Goal: Feedback & Contribution: Contribute content

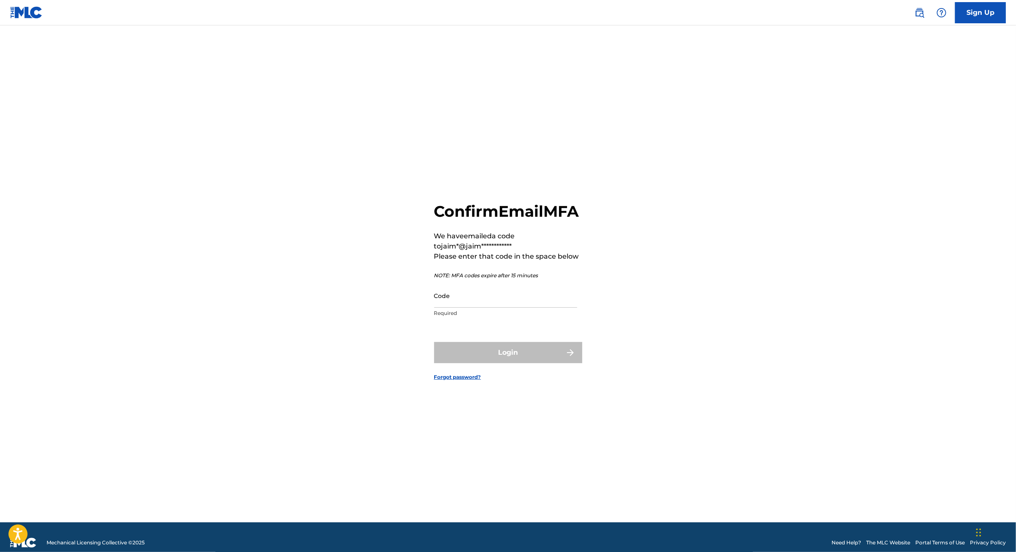
click at [511, 292] on input "Code" at bounding box center [505, 296] width 143 height 24
paste input "307211"
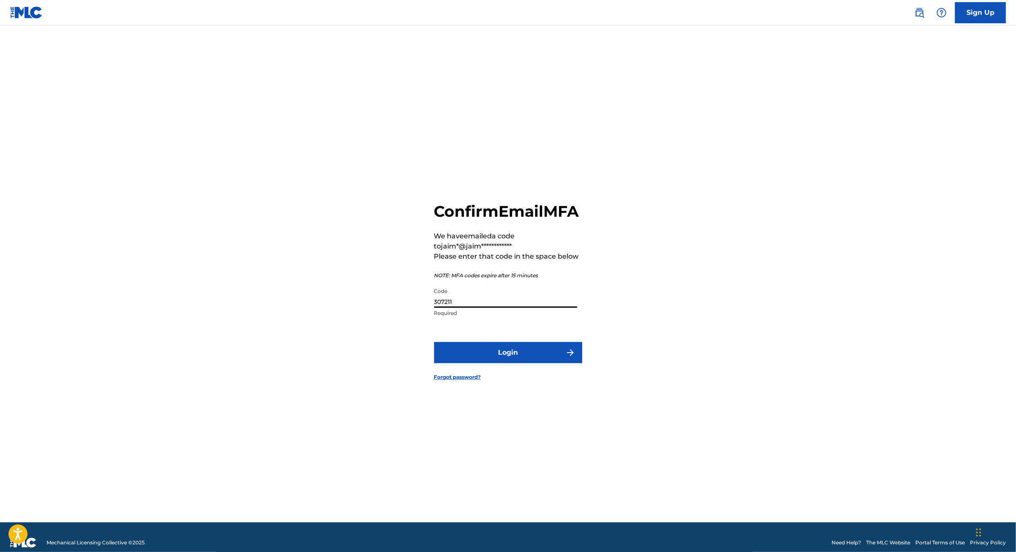
type input "307211"
click at [498, 363] on button "Login" at bounding box center [508, 352] width 148 height 21
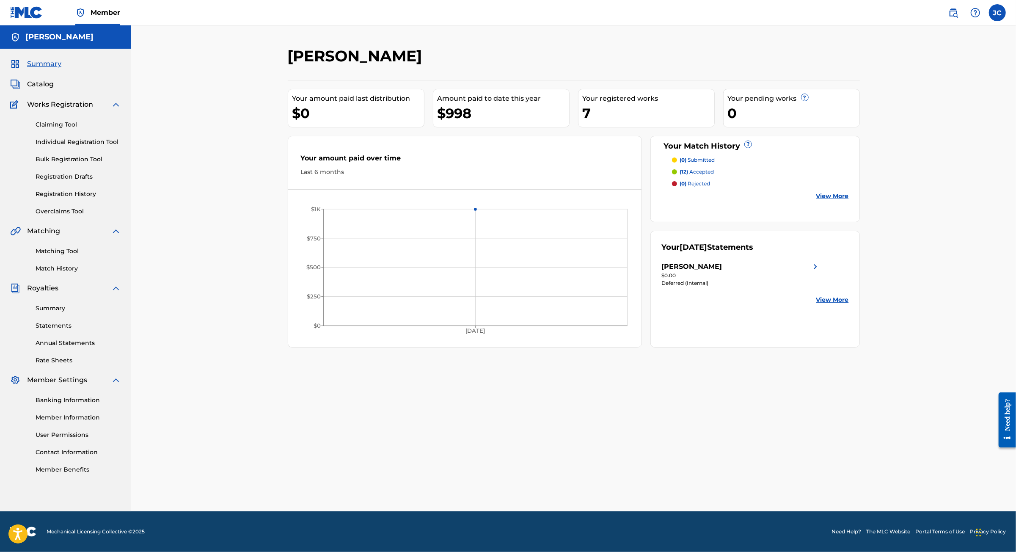
click at [605, 123] on div "7" at bounding box center [649, 113] width 132 height 19
click at [41, 89] on span "Catalog" at bounding box center [40, 84] width 27 height 10
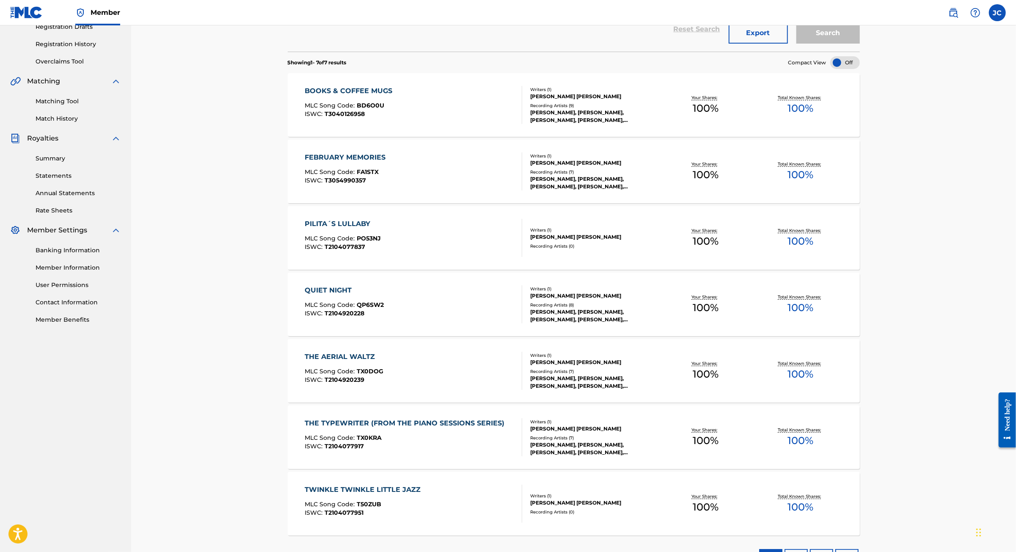
scroll to position [160, 0]
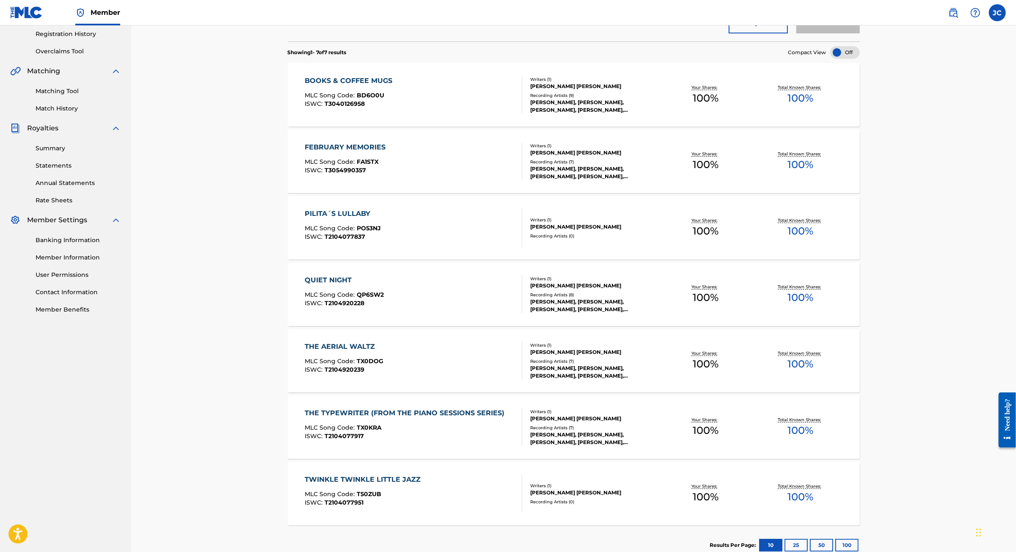
click at [305, 219] on div "PILITA´S LULLABY" at bounding box center [343, 214] width 76 height 10
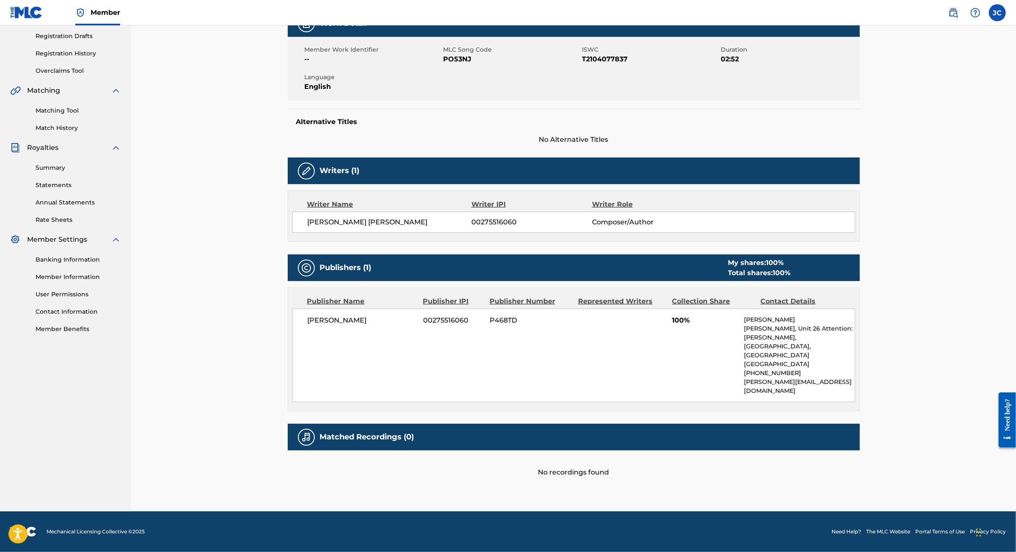
scroll to position [219, 0]
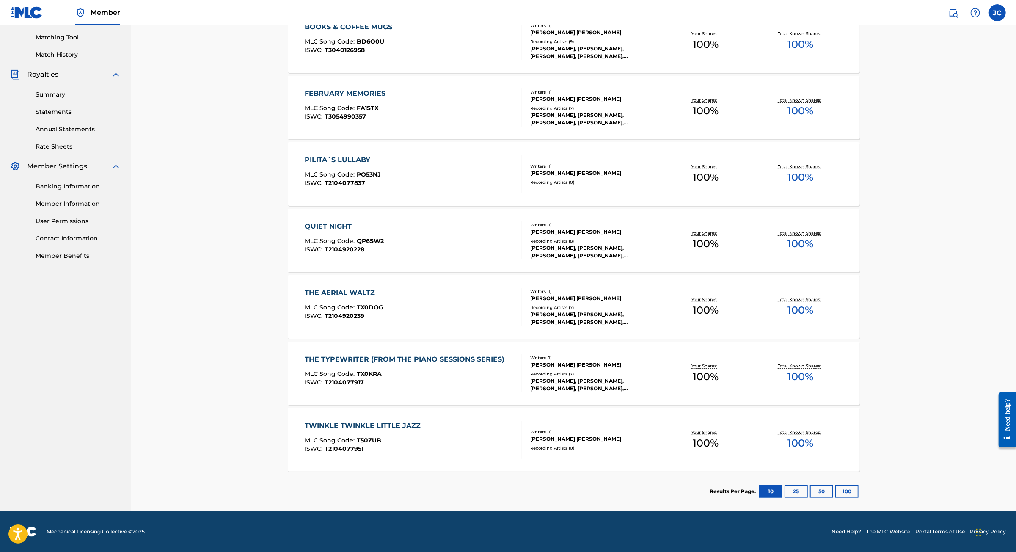
scroll to position [268, 0]
click at [373, 421] on div "TWINKLE TWINKLE LITTLE JAZZ" at bounding box center [365, 426] width 120 height 10
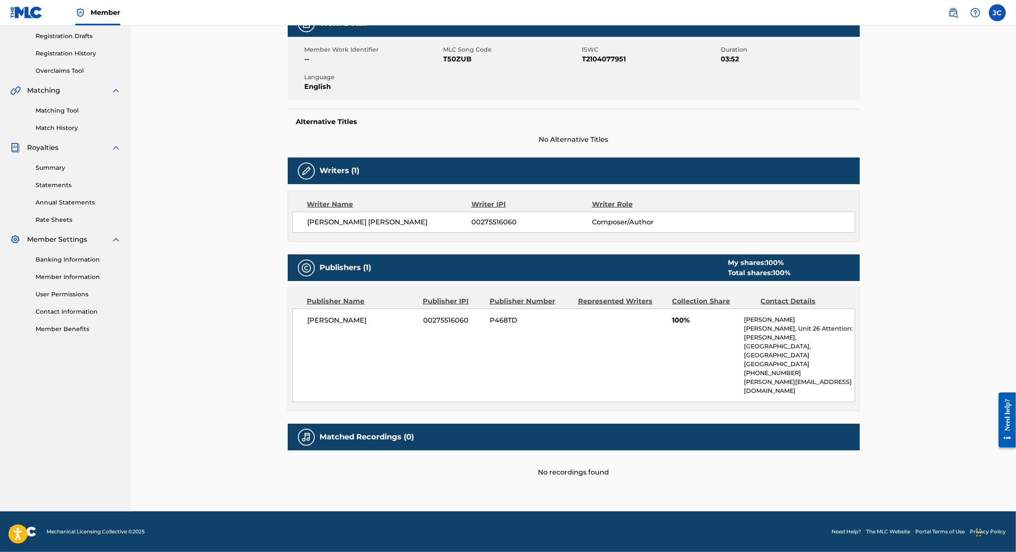
scroll to position [219, 0]
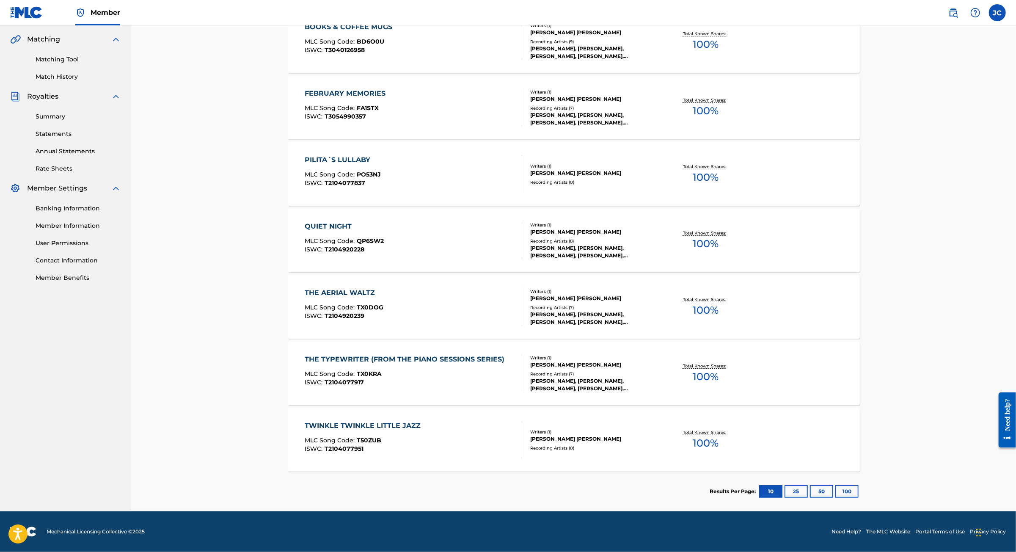
scroll to position [41, 0]
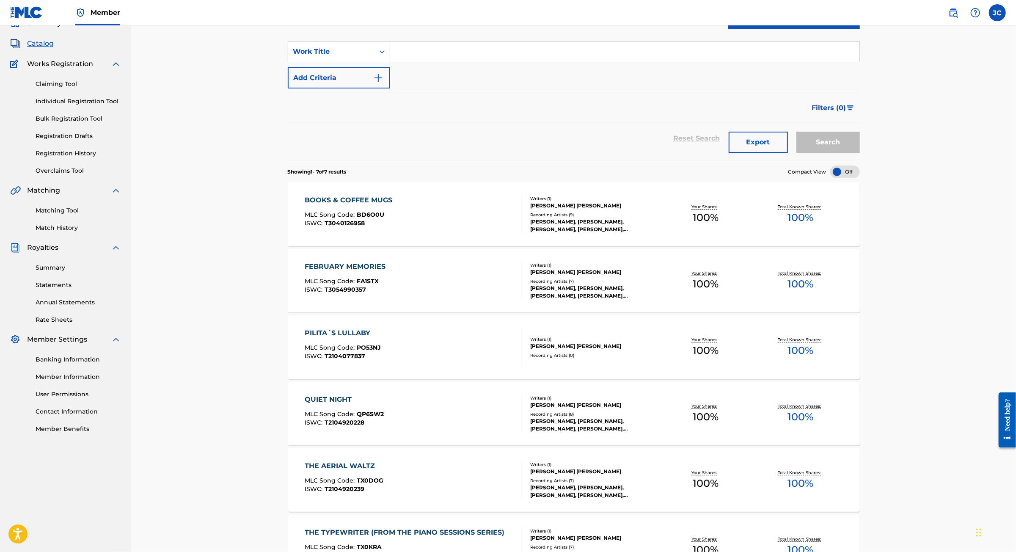
click at [309, 205] on div "BOOKS & COFFEE MUGS" at bounding box center [351, 200] width 92 height 10
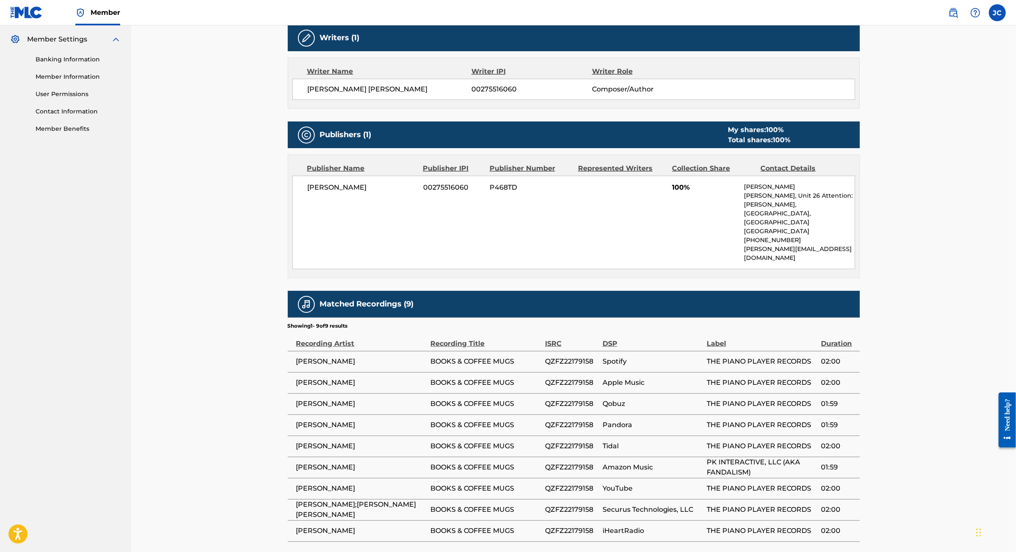
scroll to position [530, 0]
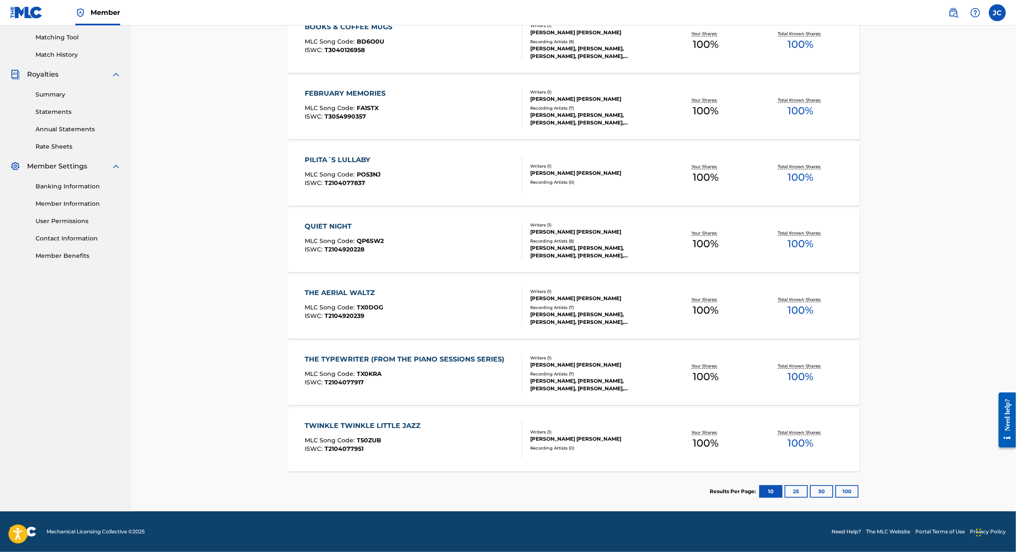
scroll to position [268, 0]
click at [808, 485] on button "25" at bounding box center [796, 491] width 23 height 13
click at [834, 485] on button "50" at bounding box center [821, 491] width 23 height 13
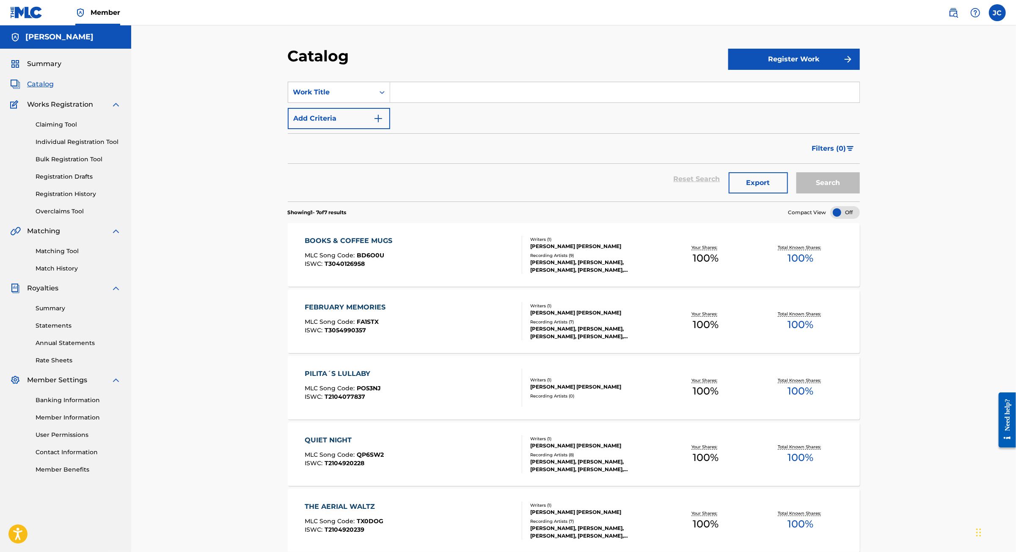
scroll to position [0, 0]
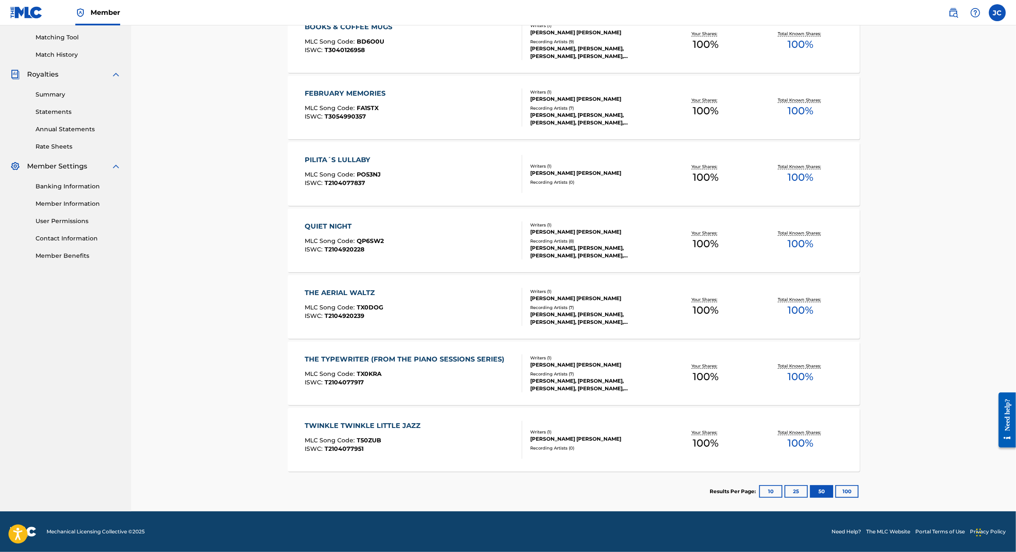
click at [783, 485] on button "10" at bounding box center [770, 491] width 23 height 13
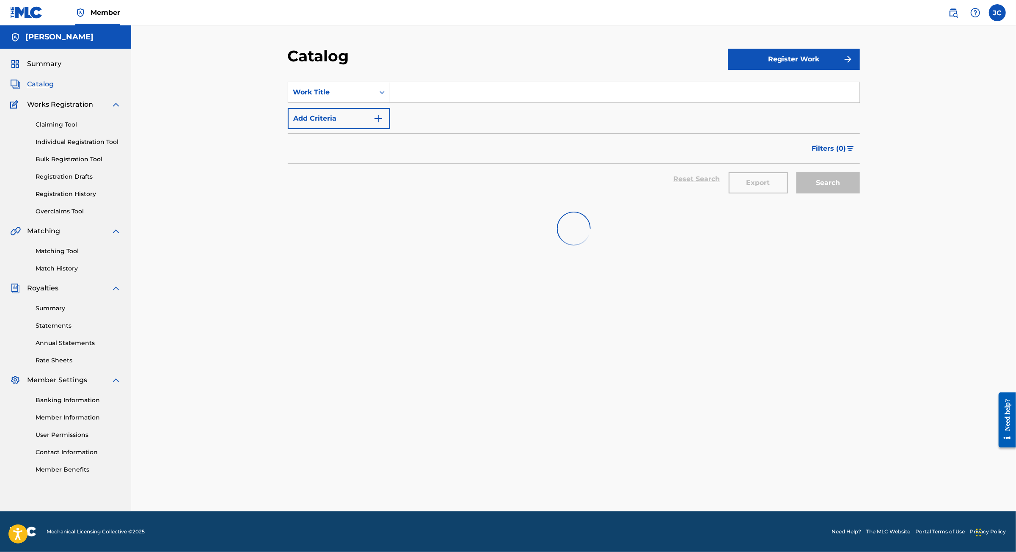
scroll to position [41, 0]
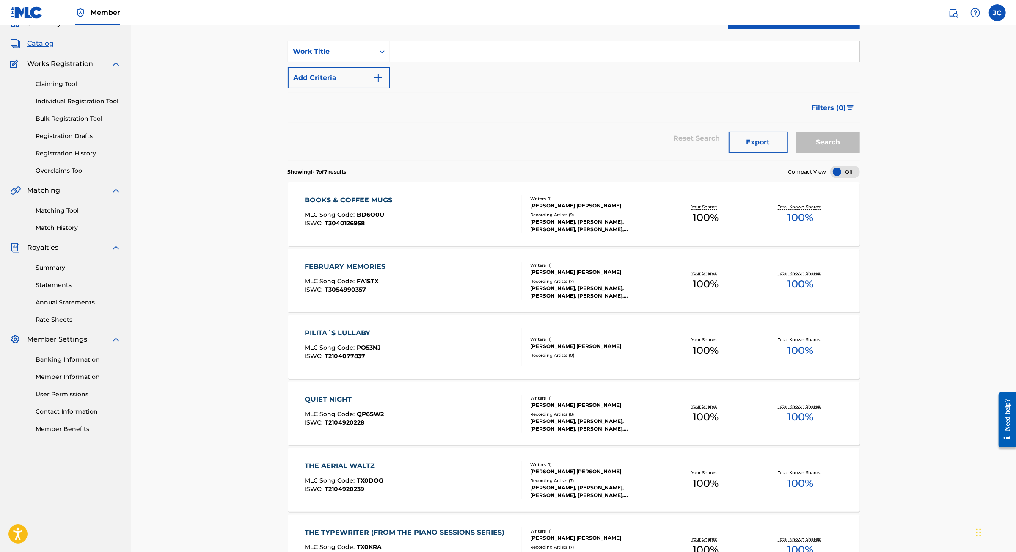
click at [357, 351] on span "PO53NJ" at bounding box center [369, 348] width 24 height 8
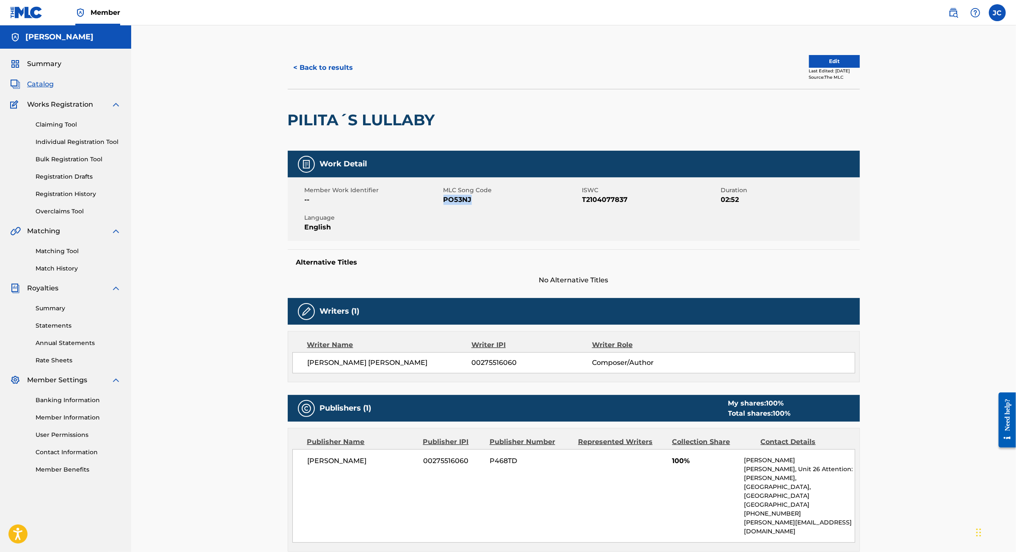
drag, startPoint x: 456, startPoint y: 232, endPoint x: 431, endPoint y: 235, distance: 25.2
click at [444, 205] on span "PO53NJ" at bounding box center [512, 200] width 137 height 10
click at [44, 89] on link "Catalog" at bounding box center [32, 84] width 44 height 10
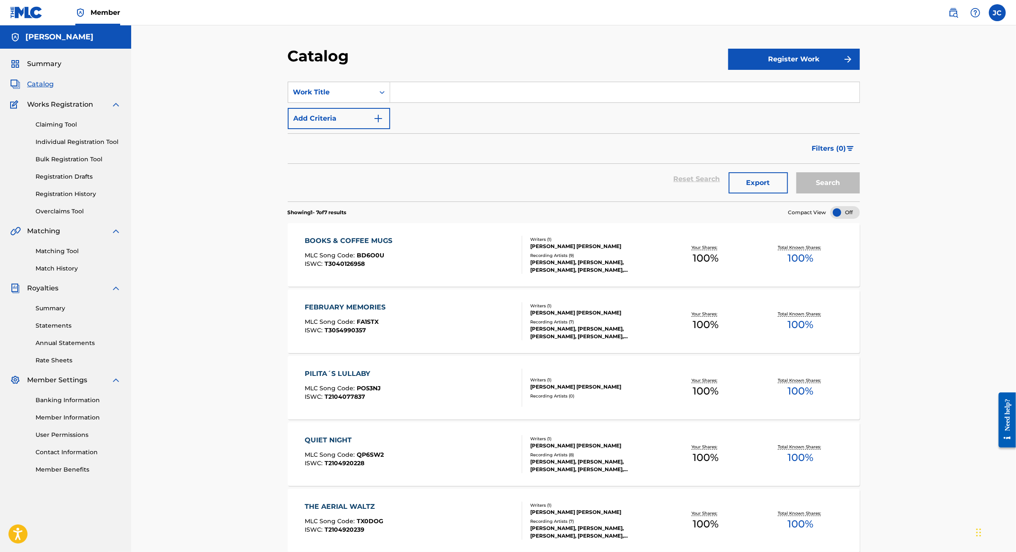
click at [49, 69] on span "Summary" at bounding box center [44, 64] width 34 height 10
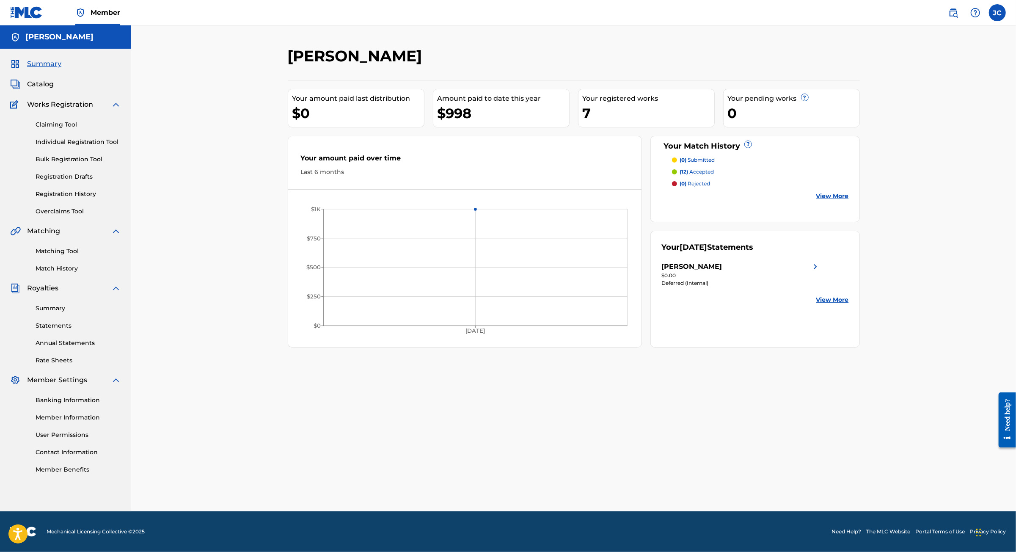
click at [849, 201] on link "View More" at bounding box center [833, 196] width 33 height 9
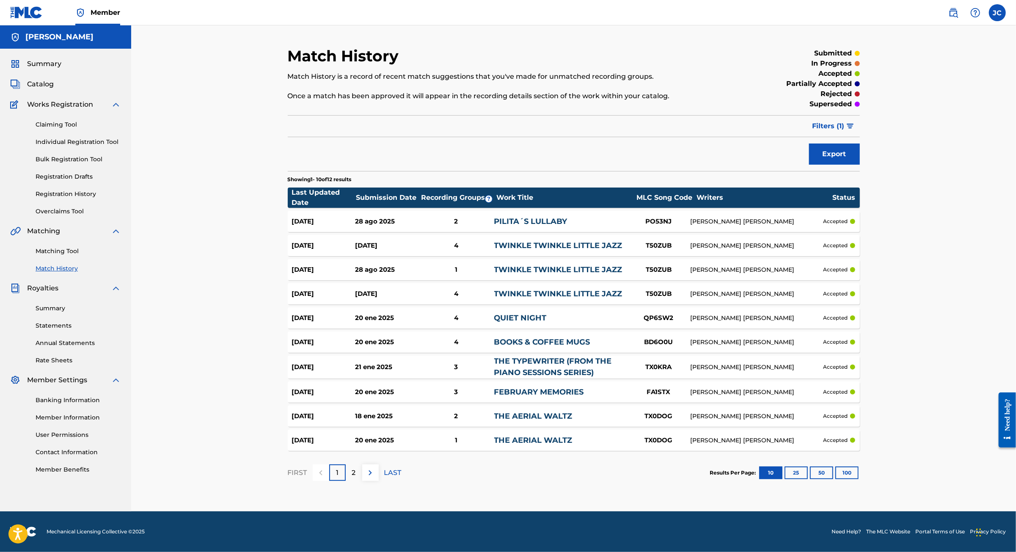
click at [537, 227] on div "PILITA´S LULLABY" at bounding box center [560, 221] width 133 height 11
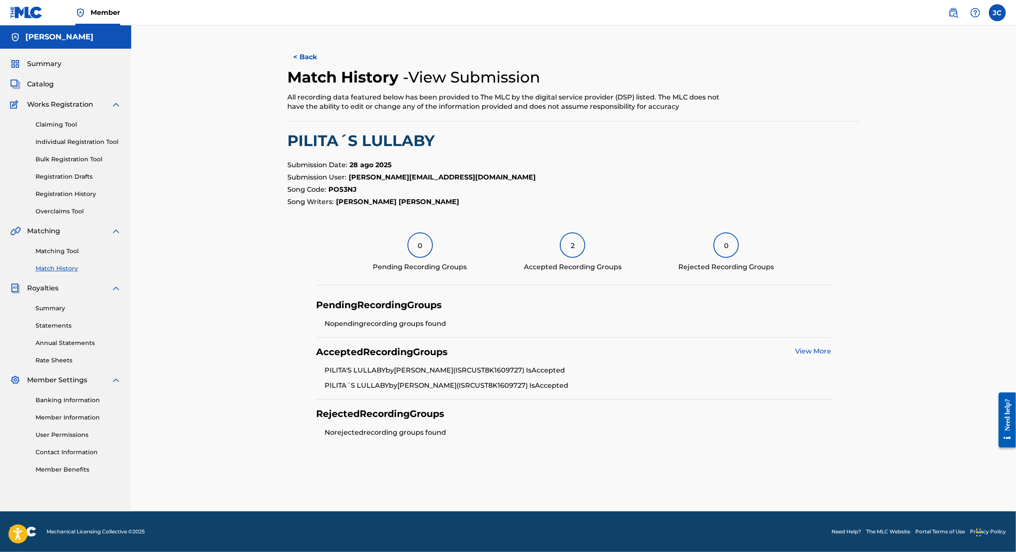
scroll to position [47, 0]
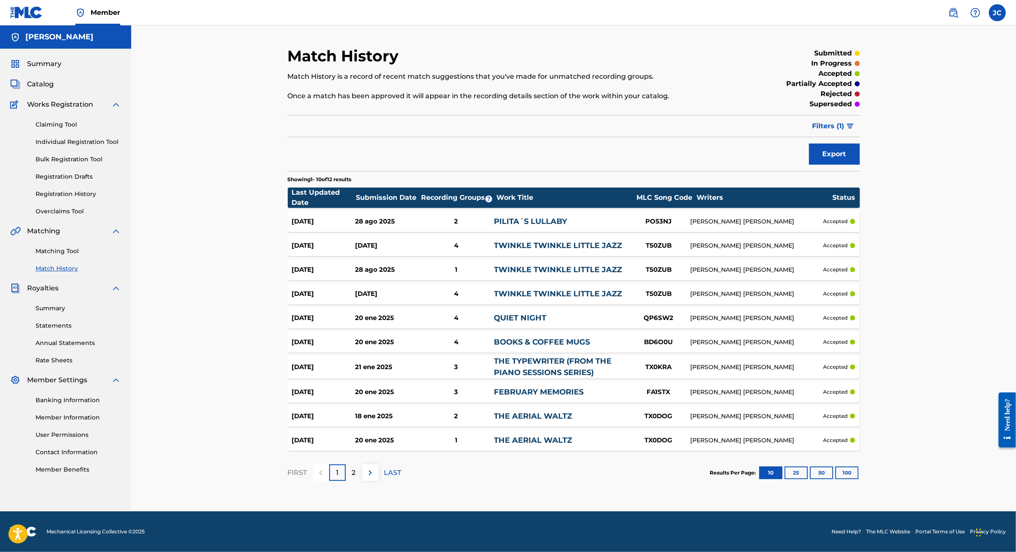
click at [64, 129] on link "Claiming Tool" at bounding box center [79, 124] width 86 height 9
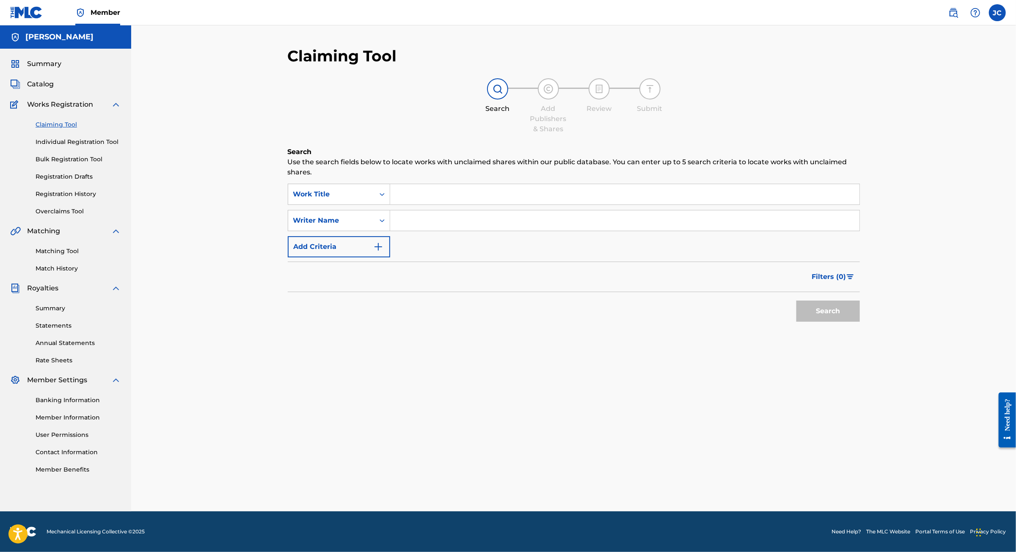
click at [466, 204] on input "Search Form" at bounding box center [624, 194] width 469 height 20
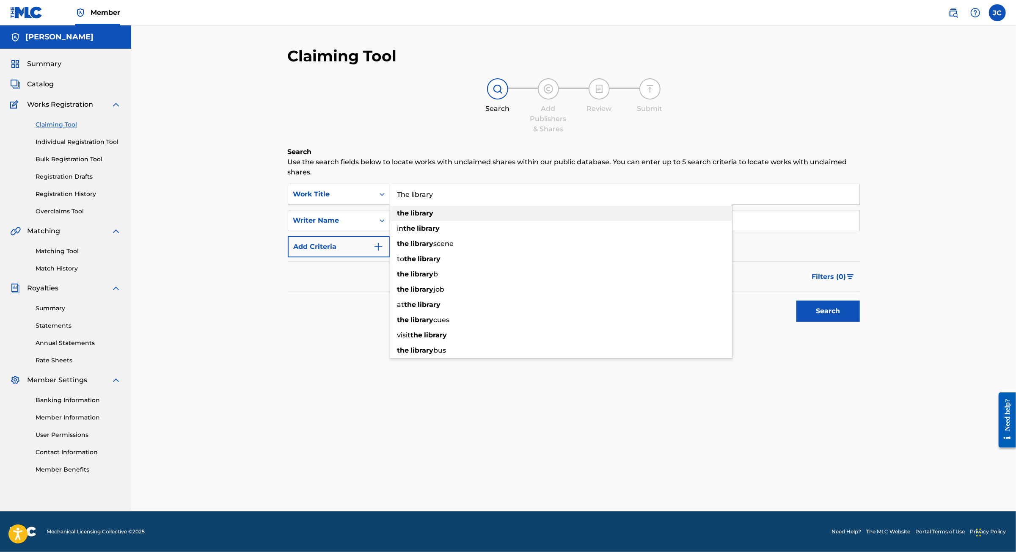
click at [427, 221] on div "the library" at bounding box center [561, 213] width 342 height 15
type input "the library"
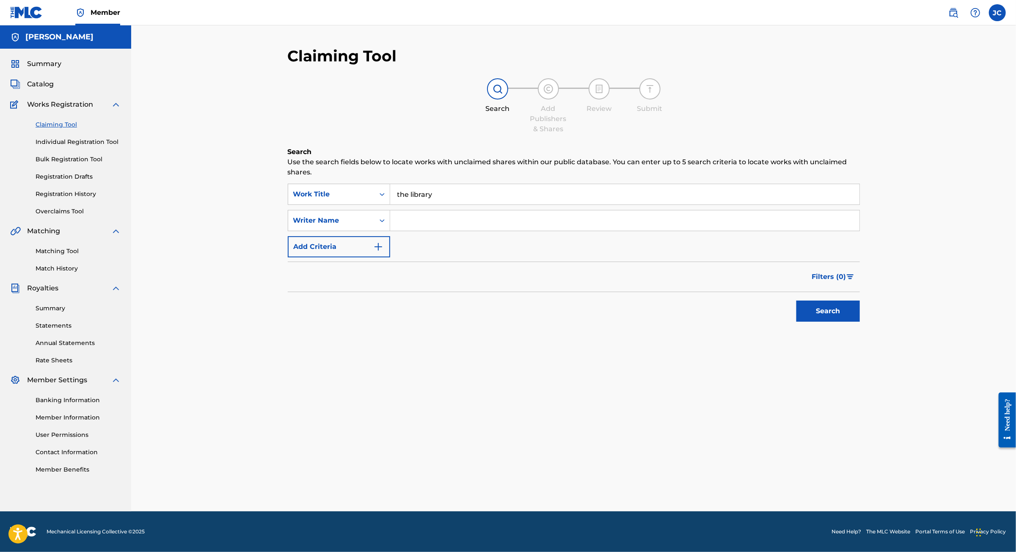
click at [414, 231] on input "Search Form" at bounding box center [624, 220] width 469 height 20
click at [797, 322] on button "Search" at bounding box center [829, 311] width 64 height 21
drag, startPoint x: 414, startPoint y: 232, endPoint x: 401, endPoint y: 234, distance: 12.8
click at [401, 231] on input "[PERSON_NAME]" at bounding box center [624, 220] width 469 height 20
click at [797, 322] on button "Search" at bounding box center [829, 311] width 64 height 21
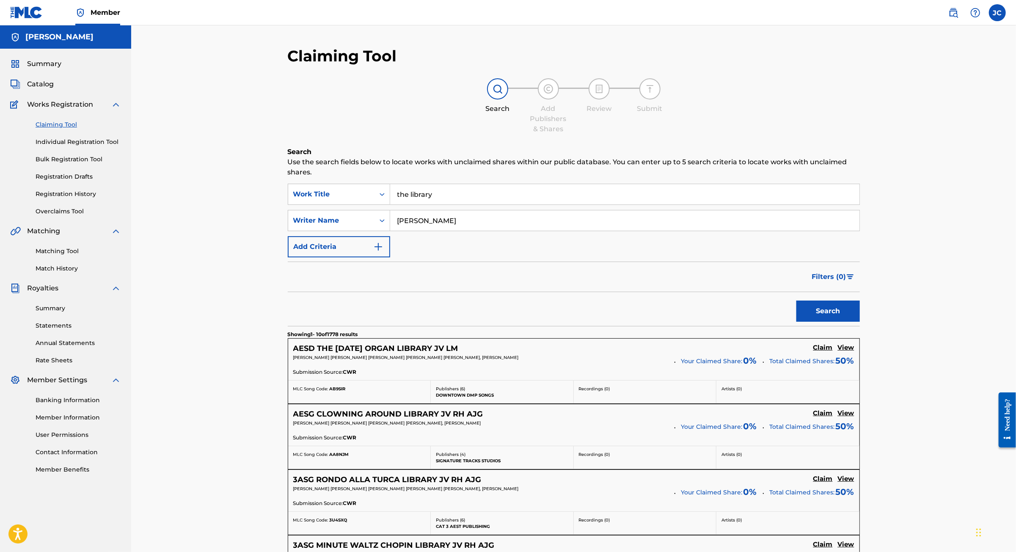
click at [411, 231] on input "[PERSON_NAME]" at bounding box center [624, 220] width 469 height 20
type input "[PERSON_NAME]"
click at [797, 322] on button "Search" at bounding box center [829, 311] width 64 height 21
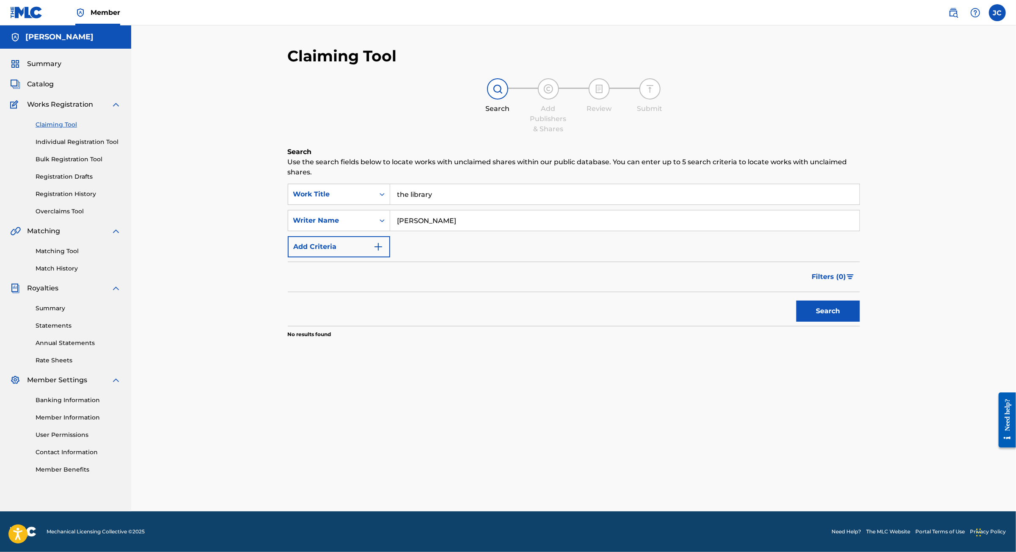
click at [365, 257] on button "Add Criteria" at bounding box center [339, 246] width 102 height 21
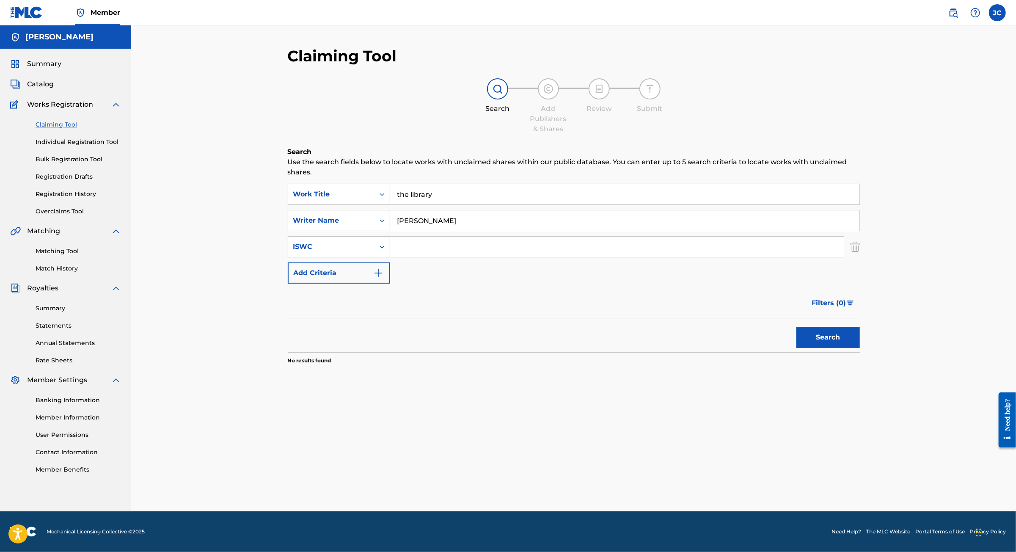
click at [91, 146] on link "Individual Registration Tool" at bounding box center [79, 142] width 86 height 9
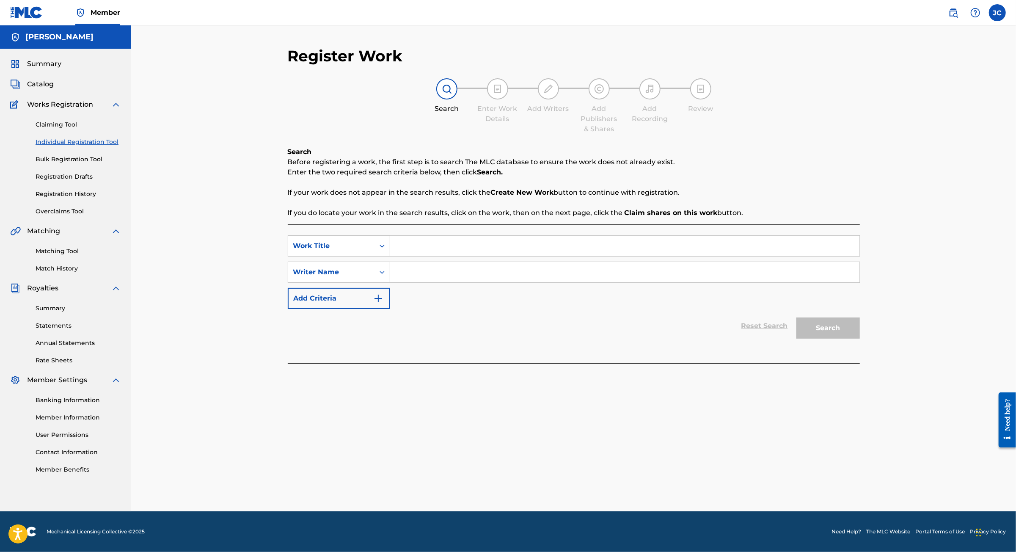
click at [395, 256] on input "Search Form" at bounding box center [624, 246] width 469 height 20
type input "The Library"
click at [420, 282] on input "Search Form" at bounding box center [624, 272] width 469 height 20
type input "[PERSON_NAME]"
click at [860, 339] on button "Search" at bounding box center [829, 328] width 64 height 21
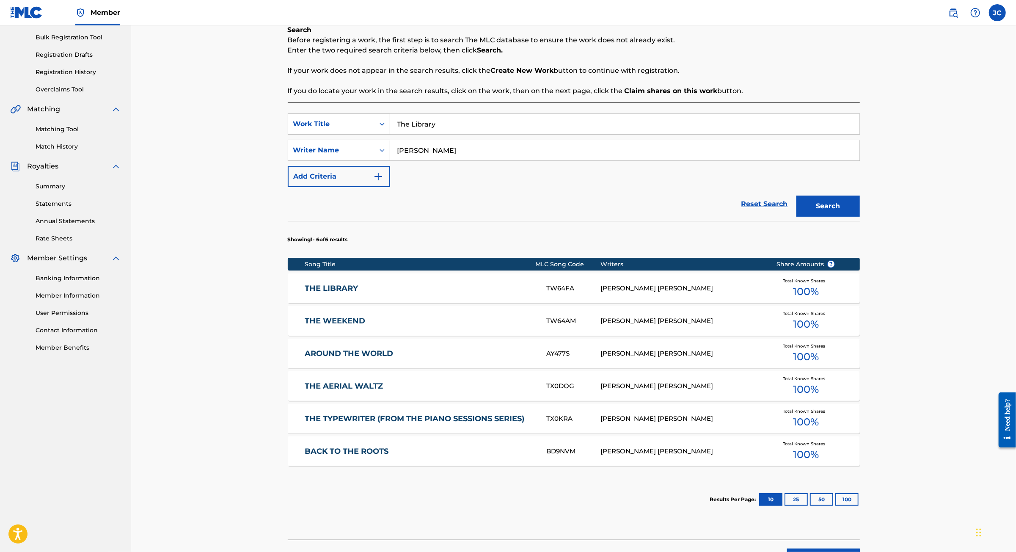
scroll to position [122, 0]
click at [305, 293] on link "THE LIBRARY" at bounding box center [420, 288] width 230 height 10
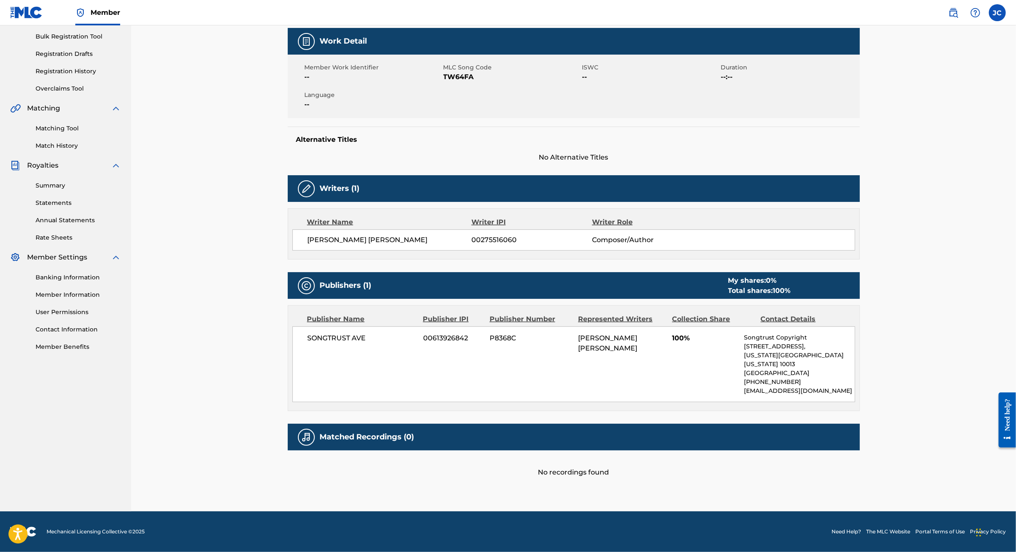
scroll to position [189, 0]
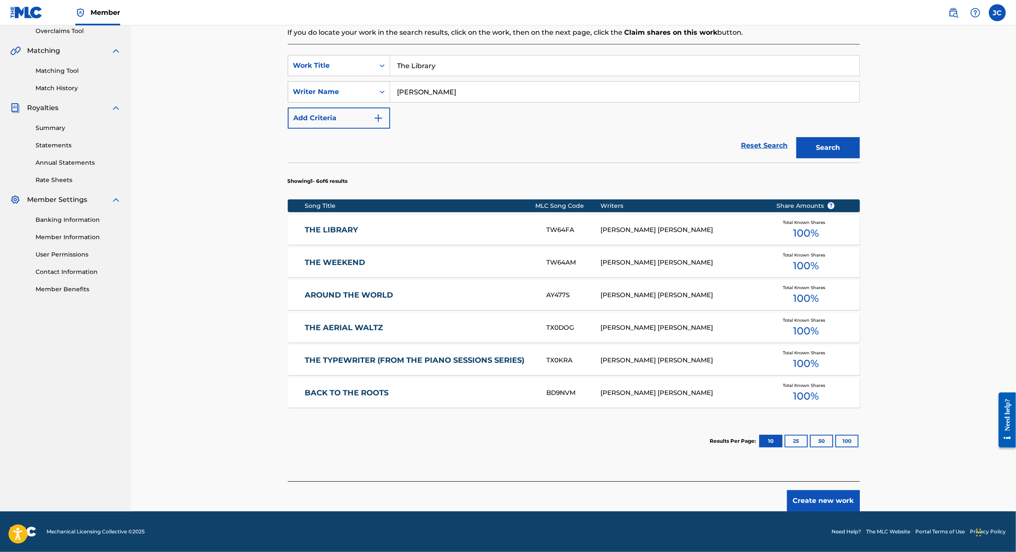
scroll to position [41, 0]
click at [860, 495] on button "Create new work" at bounding box center [823, 500] width 73 height 21
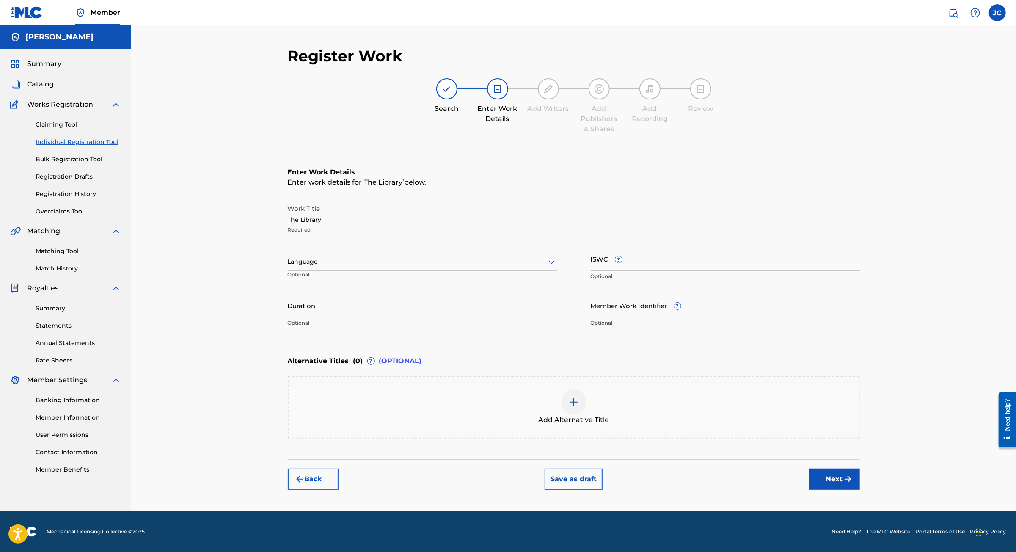
scroll to position [61, 0]
click at [291, 257] on div at bounding box center [422, 262] width 269 height 11
click at [288, 271] on div "English" at bounding box center [422, 280] width 268 height 19
click at [659, 247] on input "ISWC ?" at bounding box center [725, 259] width 269 height 24
click at [661, 247] on div "ISWC ? Optional" at bounding box center [725, 266] width 269 height 38
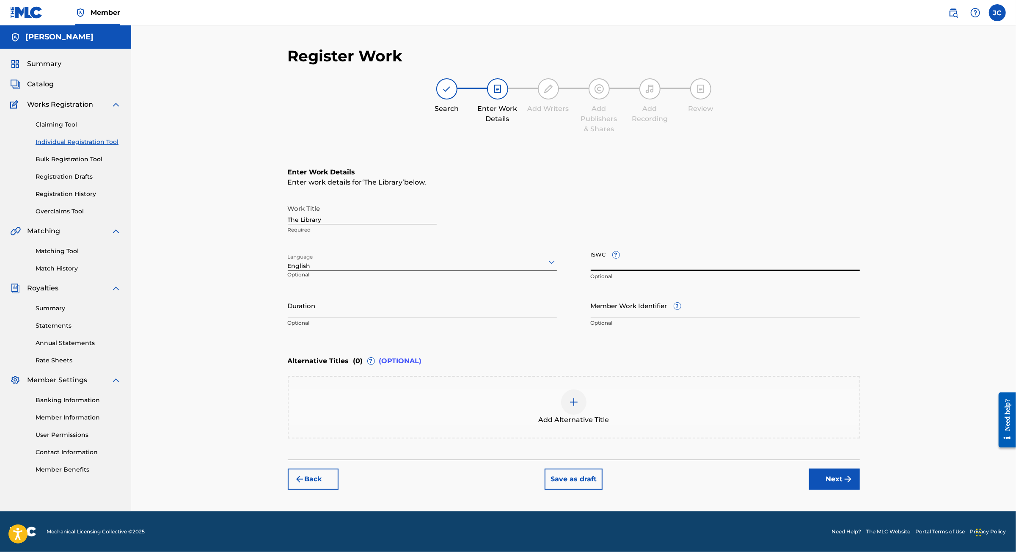
click at [661, 247] on input "ISWC ?" at bounding box center [725, 259] width 269 height 24
paste input "T3139617651"
type input "T3139617651"
click at [317, 293] on input "Duration" at bounding box center [422, 305] width 269 height 24
type input "02:07"
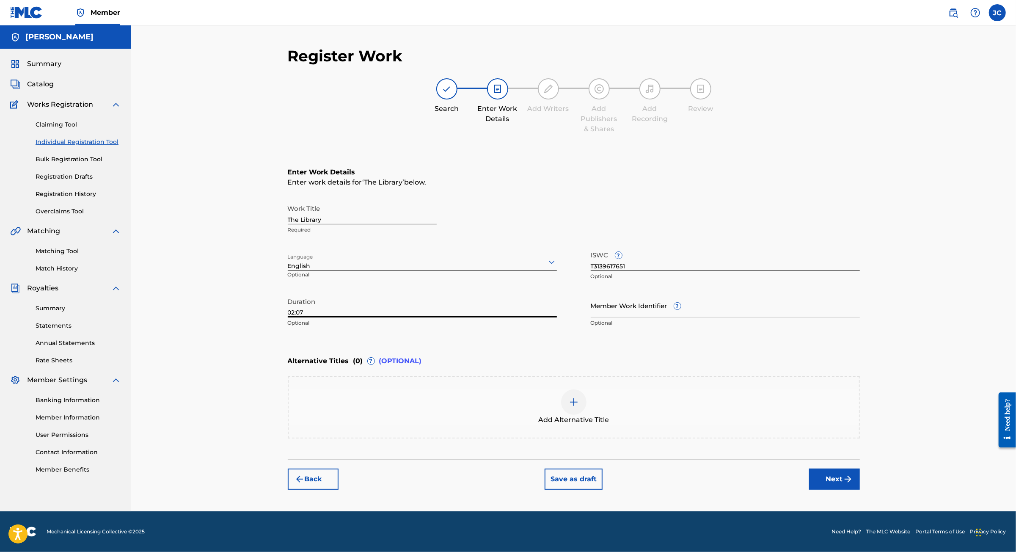
click at [860, 490] on button "Next" at bounding box center [834, 479] width 51 height 21
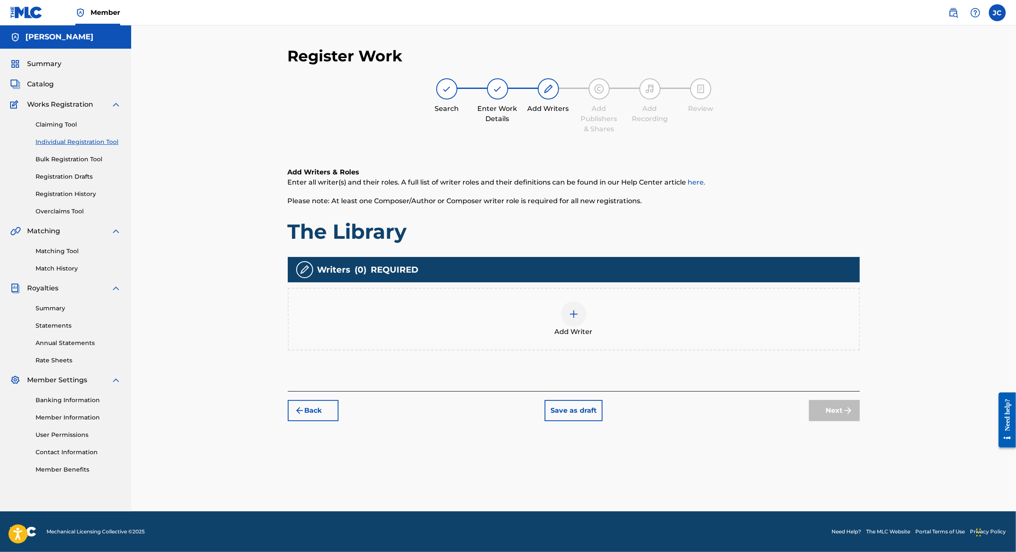
click at [587, 317] on div at bounding box center [573, 313] width 25 height 25
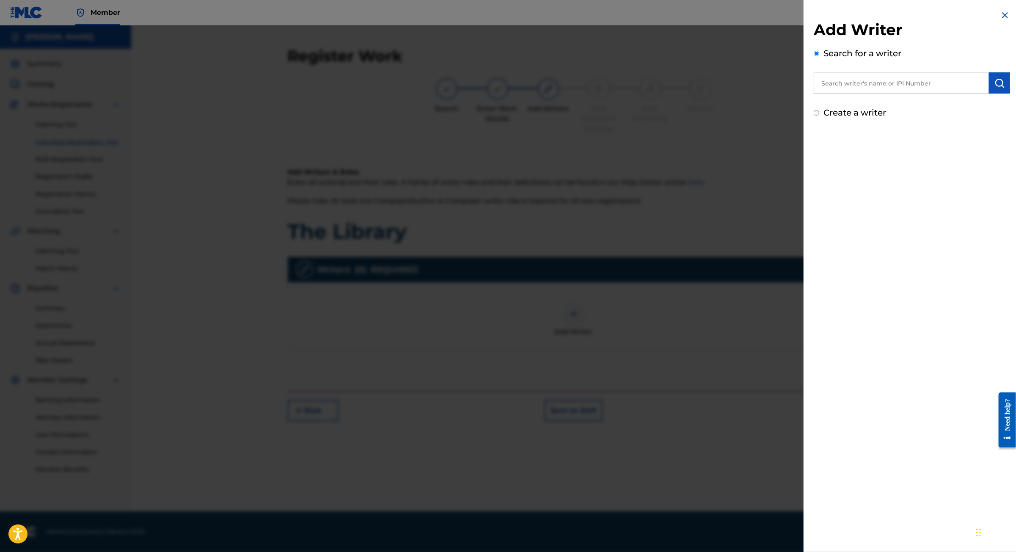
click at [877, 86] on input "text" at bounding box center [901, 82] width 175 height 21
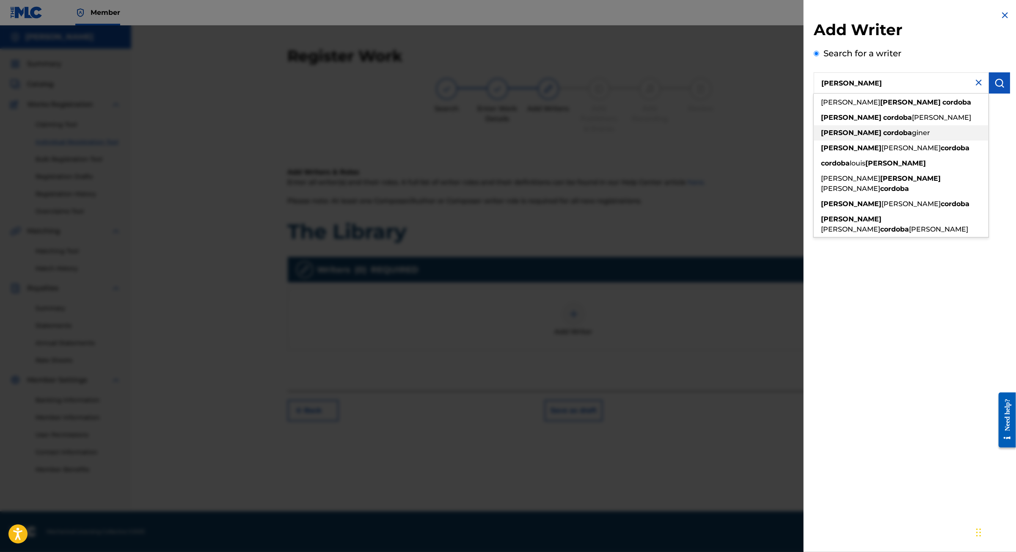
click at [912, 137] on span "giner" at bounding box center [921, 133] width 18 height 8
type input "[PERSON_NAME] [PERSON_NAME]"
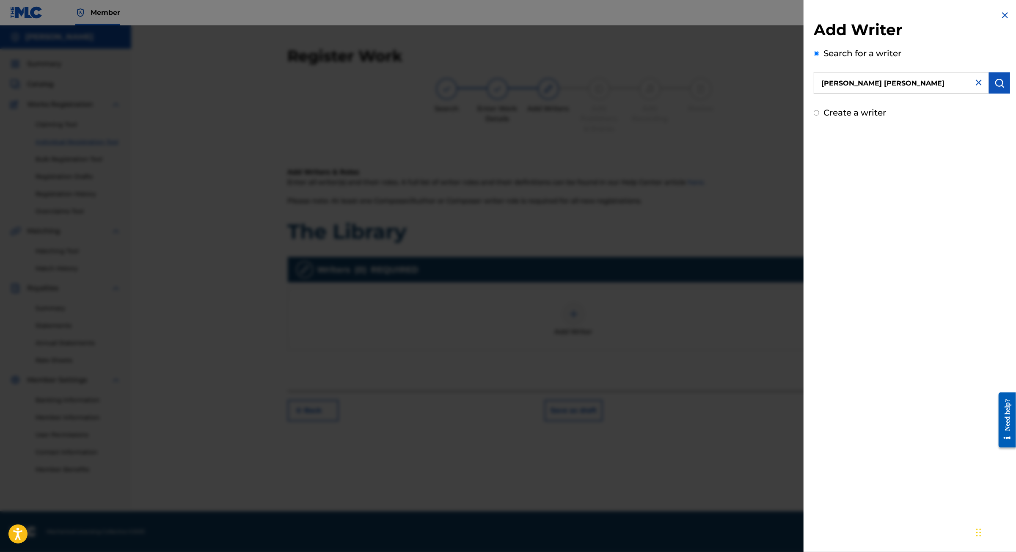
click at [989, 94] on button "submit" at bounding box center [999, 82] width 21 height 21
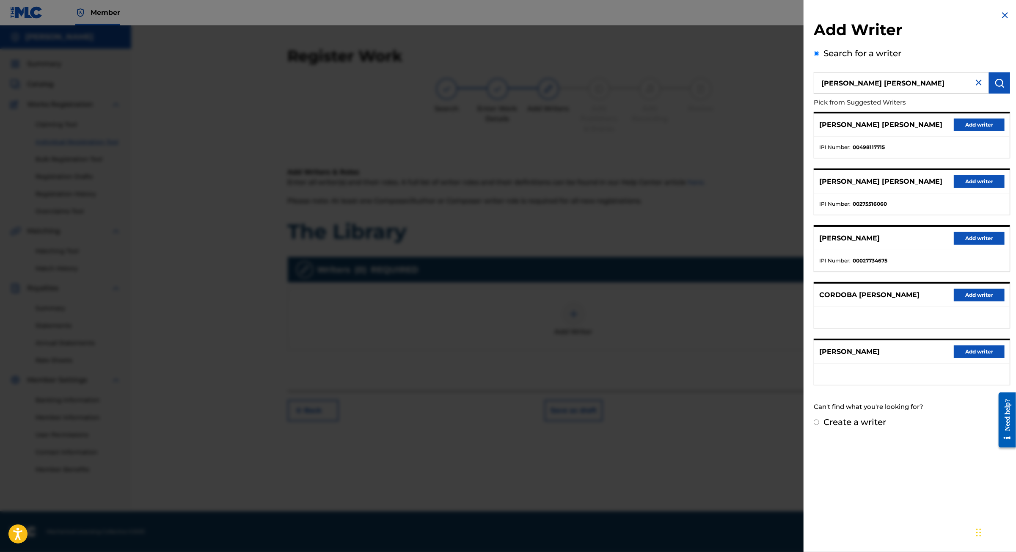
click at [964, 188] on button "Add writer" at bounding box center [979, 181] width 51 height 13
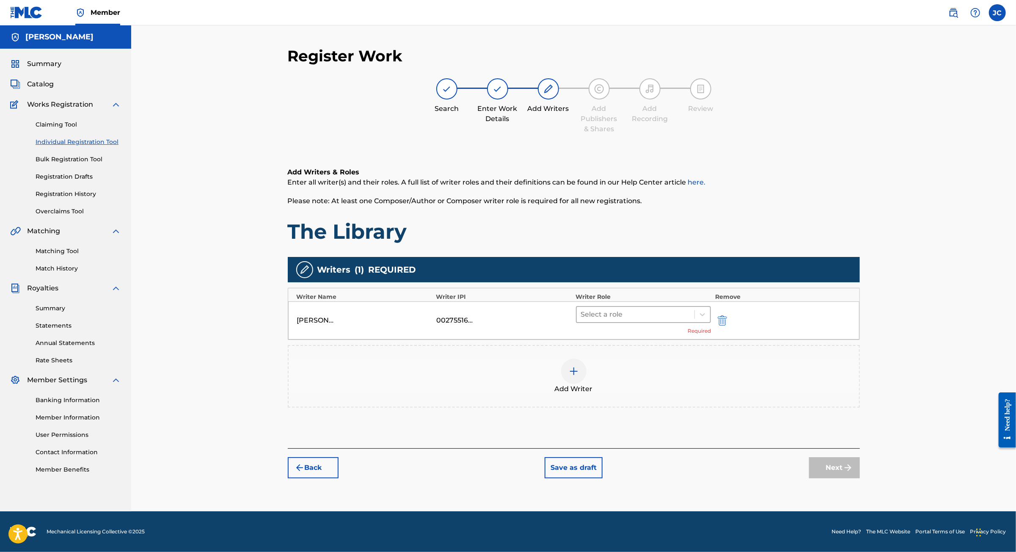
click at [691, 309] on div at bounding box center [636, 315] width 110 height 12
click at [712, 394] on div "Composer" at bounding box center [670, 396] width 163 height 17
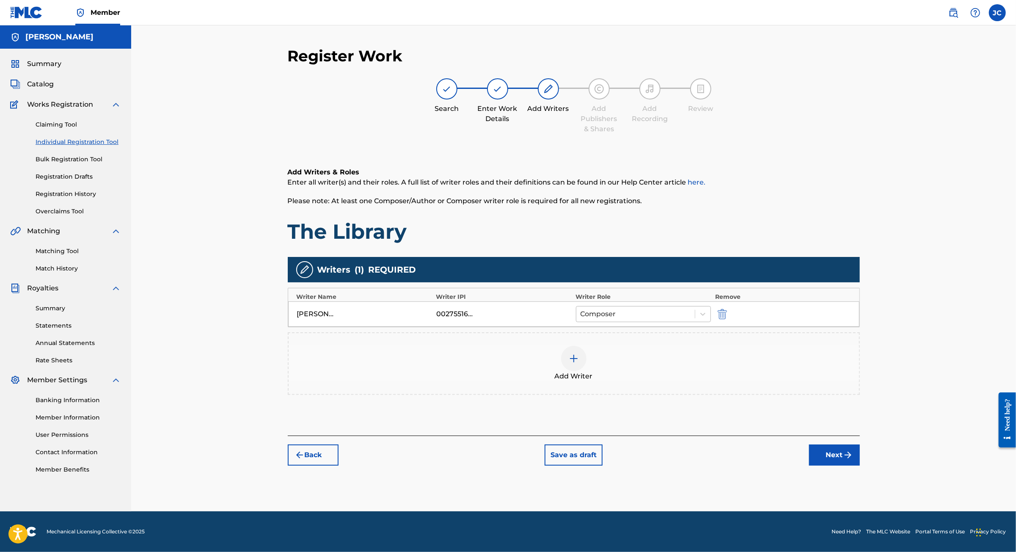
click at [677, 312] on div at bounding box center [636, 314] width 110 height 12
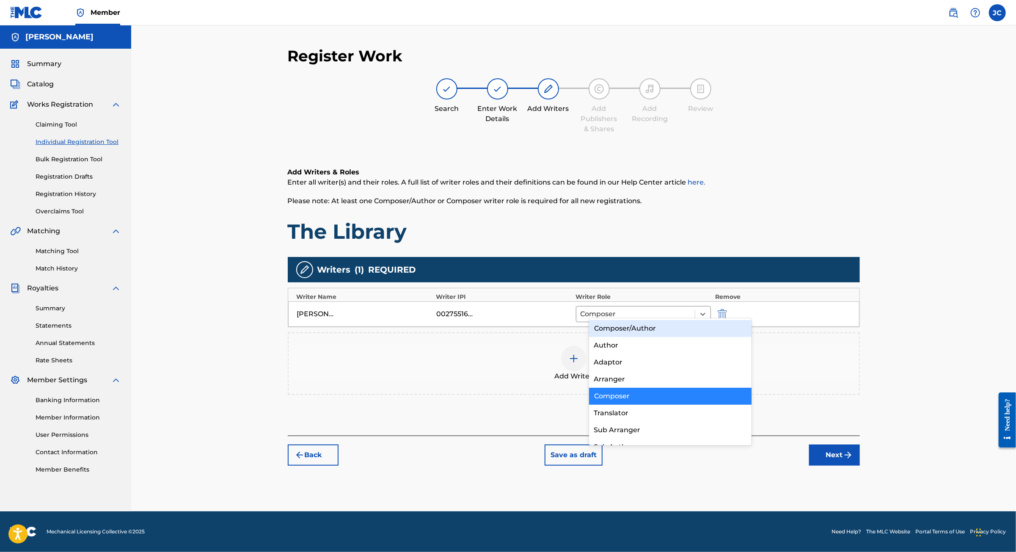
click at [677, 331] on div "Composer/Author" at bounding box center [670, 328] width 163 height 17
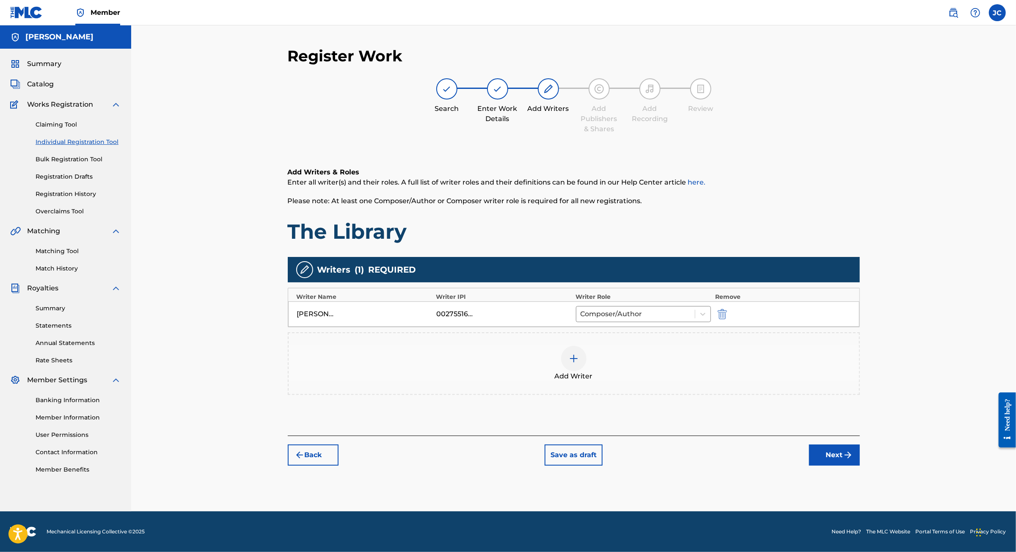
click at [860, 464] on button "Next" at bounding box center [834, 455] width 51 height 21
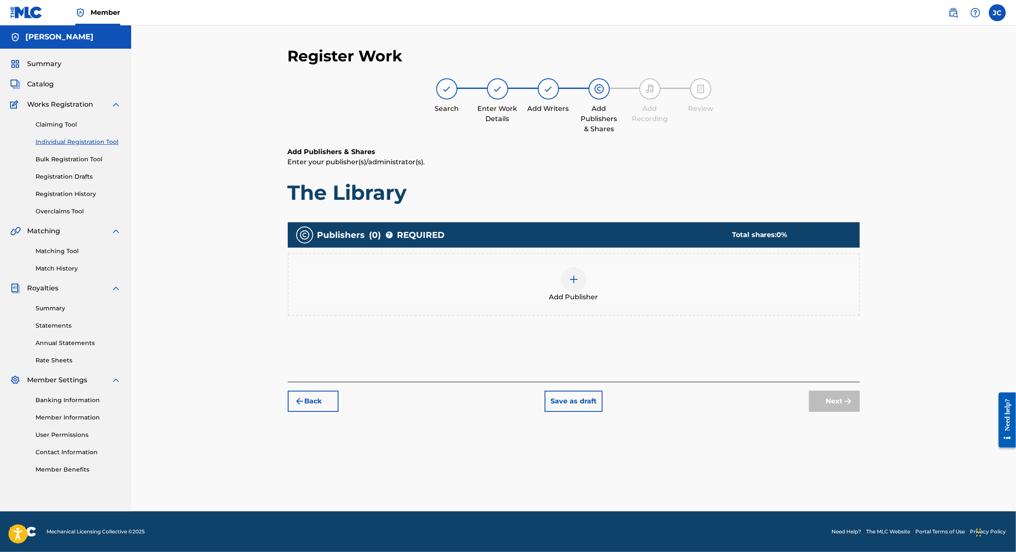
click at [577, 276] on div at bounding box center [573, 279] width 25 height 25
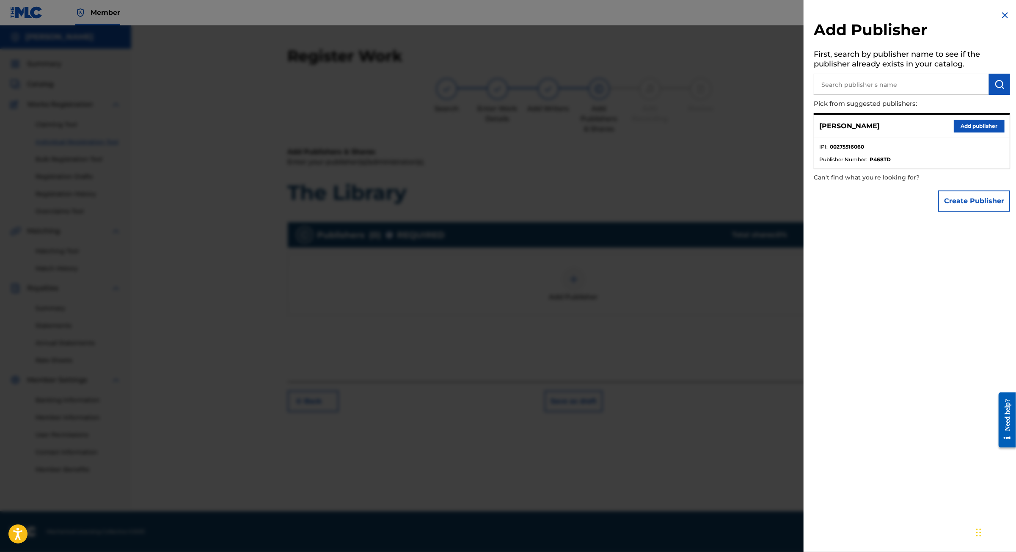
click at [827, 87] on input "text" at bounding box center [901, 84] width 175 height 21
type input "[PERSON_NAME]"
click at [1000, 89] on img "submit" at bounding box center [1000, 84] width 10 height 10
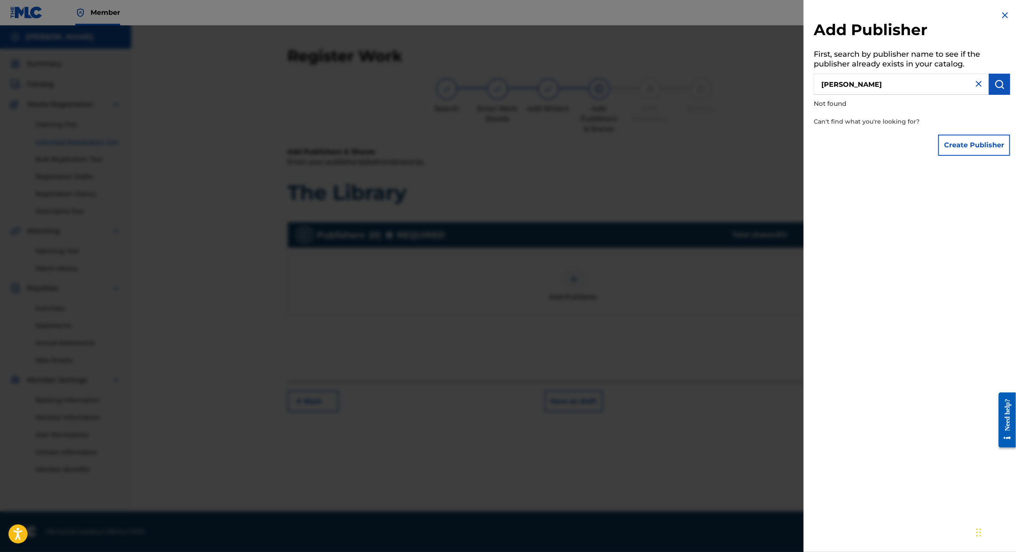
click at [974, 89] on img at bounding box center [979, 84] width 10 height 10
click at [841, 92] on input "text" at bounding box center [901, 84] width 175 height 21
type input "[PERSON_NAME]"
click at [989, 95] on button "submit" at bounding box center [999, 84] width 21 height 21
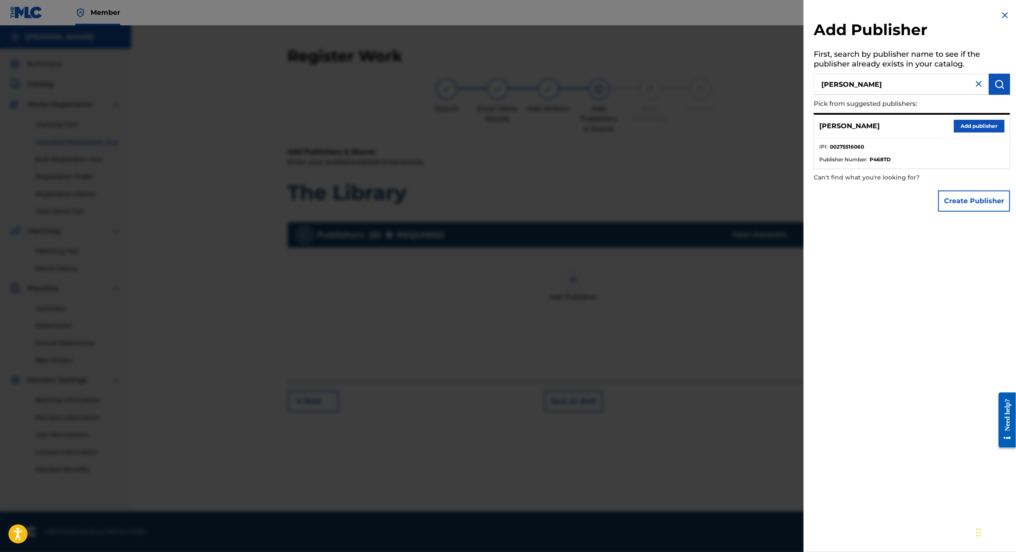
click at [961, 133] on button "Add publisher" at bounding box center [979, 126] width 51 height 13
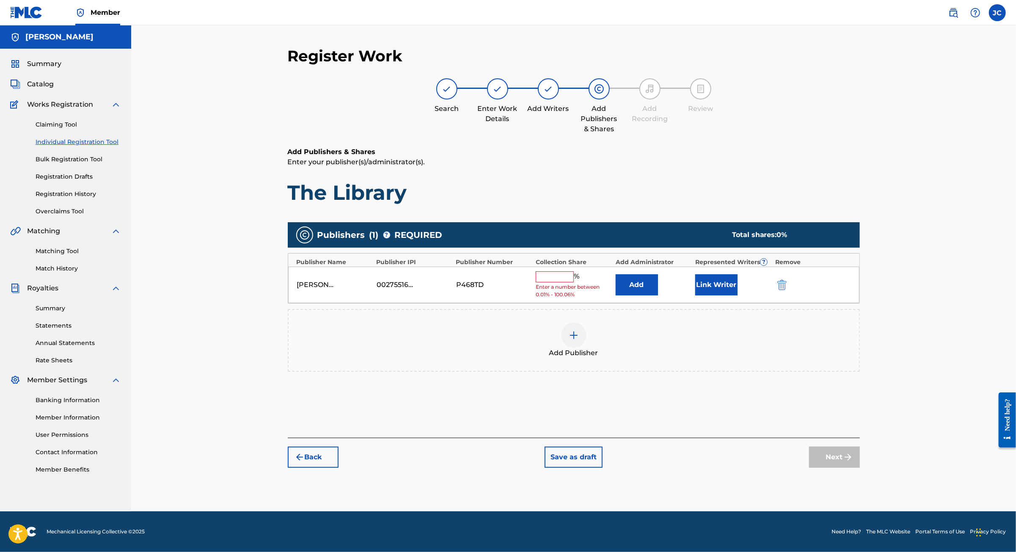
click at [555, 272] on div "% Enter a number between 0.01% - 100.06%" at bounding box center [573, 285] width 75 height 28
click at [555, 271] on input "text" at bounding box center [555, 276] width 38 height 11
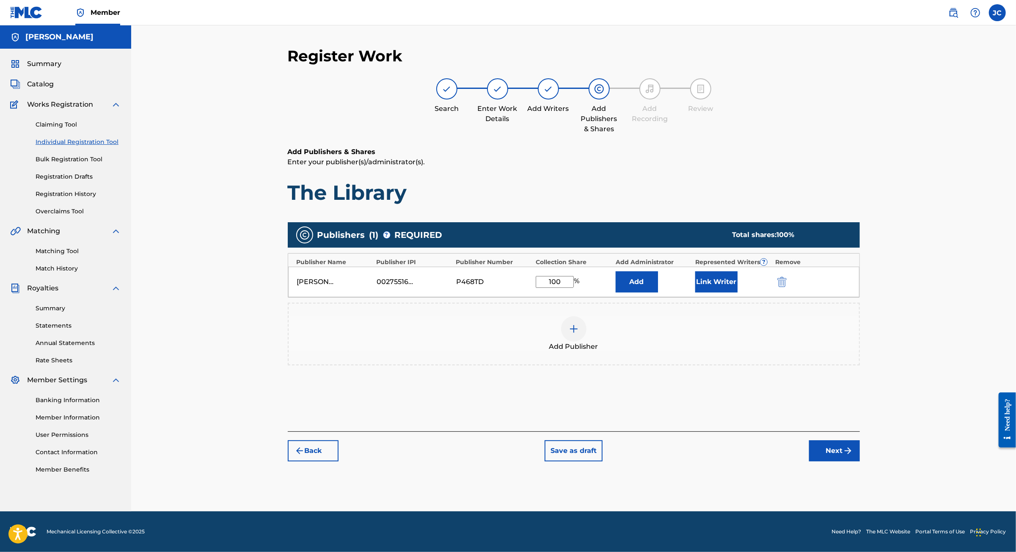
type input "100"
click at [860, 461] on button "Next" at bounding box center [834, 450] width 51 height 21
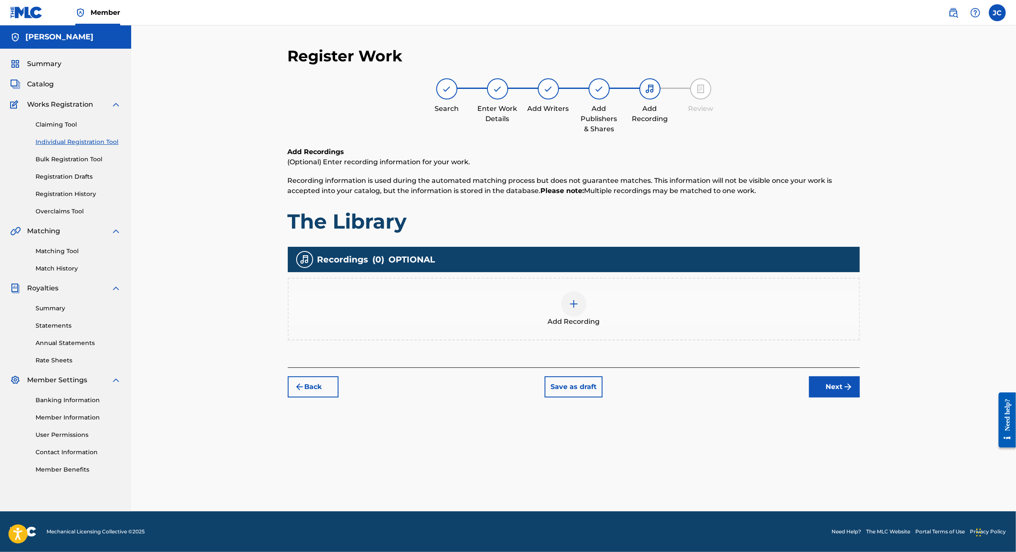
click at [860, 394] on button "Next" at bounding box center [834, 386] width 51 height 21
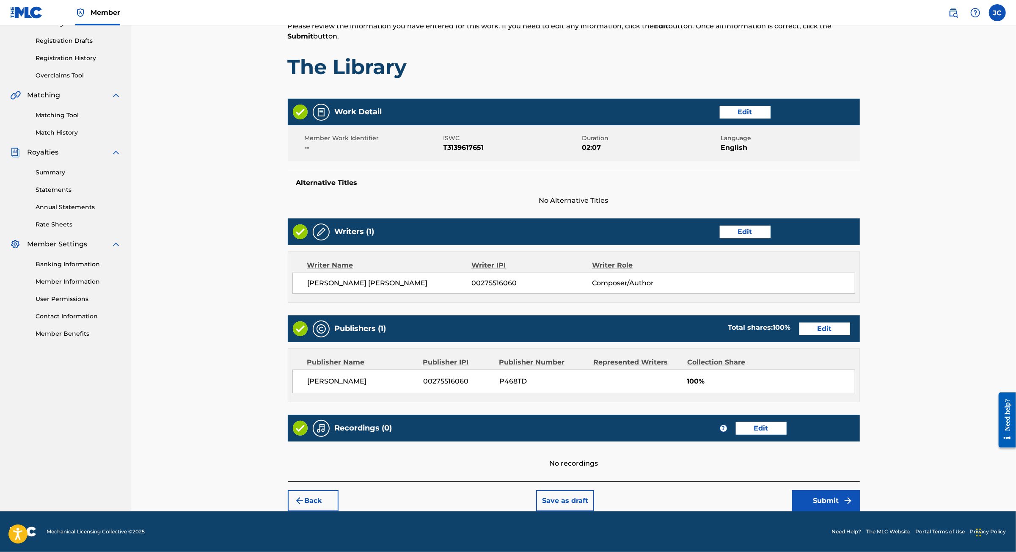
scroll to position [221, 0]
click at [860, 492] on button "Submit" at bounding box center [827, 500] width 68 height 21
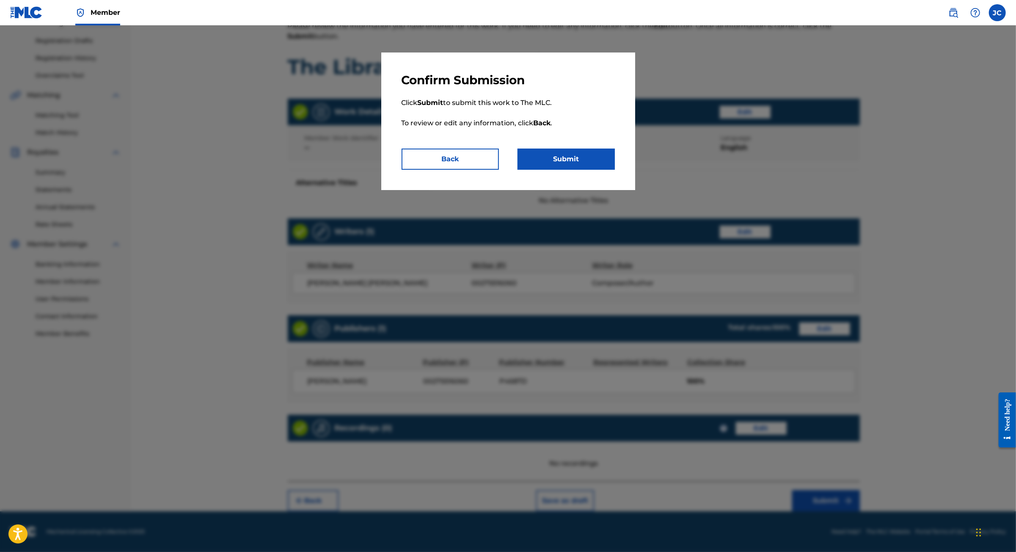
click at [574, 170] on button "Submit" at bounding box center [566, 159] width 97 height 21
